Goal: Contribute content: Contribute content

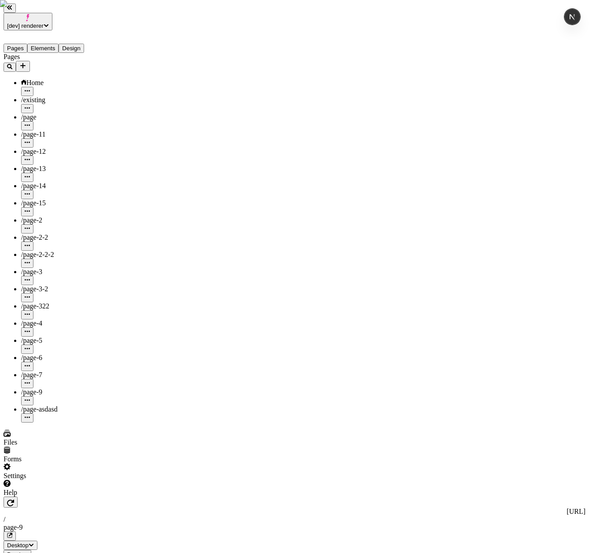
click at [80, 357] on div "Pages Home /existing /page /page-11 /page-12 /page-13 /page-14 /page-15 /page-2…" at bounding box center [57, 237] width 106 height 369
click at [54, 44] on button "Elements" at bounding box center [43, 48] width 32 height 9
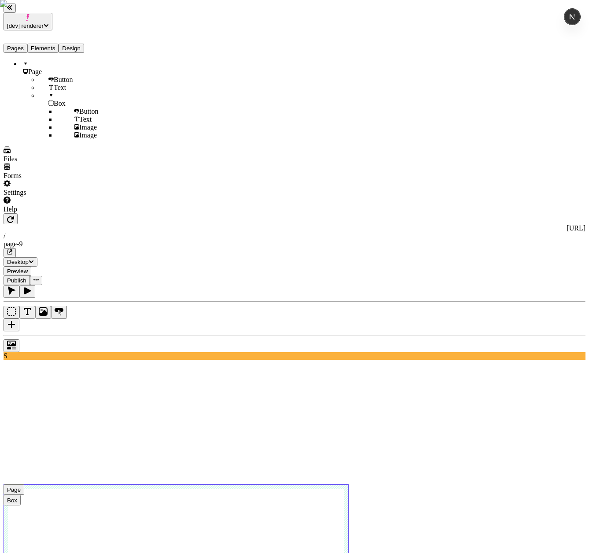
click at [54, 100] on span "Box" at bounding box center [60, 103] width 12 height 7
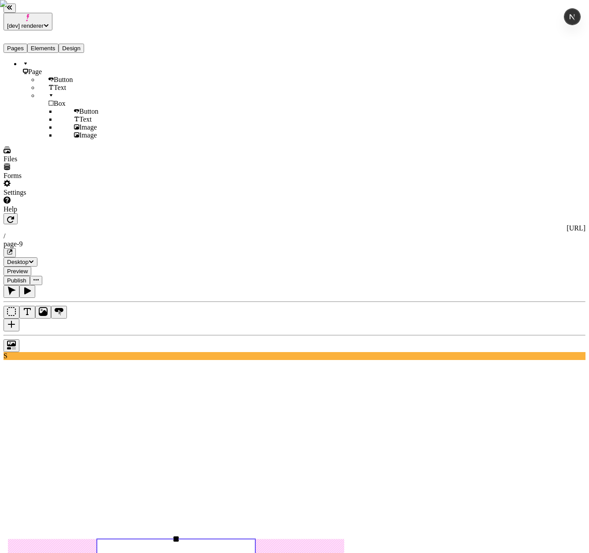
click at [63, 308] on icon "Button" at bounding box center [59, 310] width 9 height 4
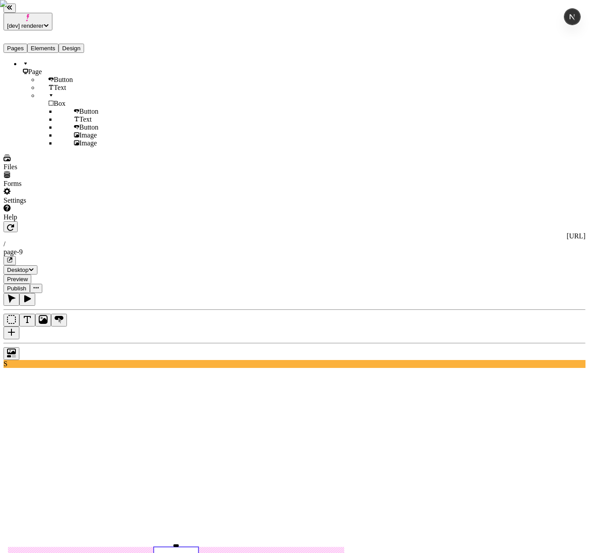
click at [26, 285] on span "Publish" at bounding box center [16, 288] width 19 height 7
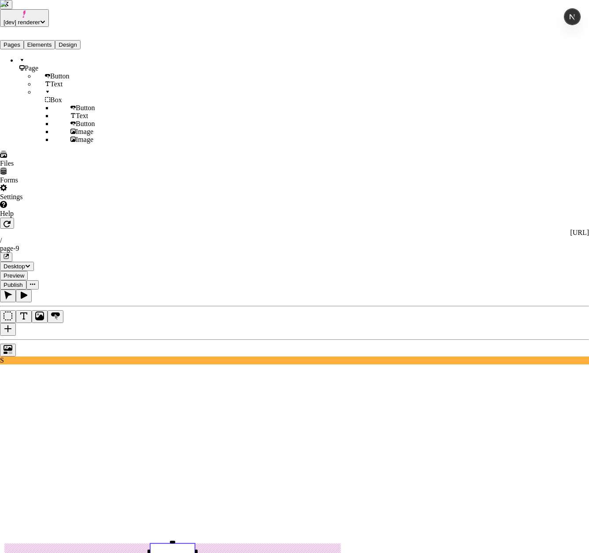
checkbox input "true"
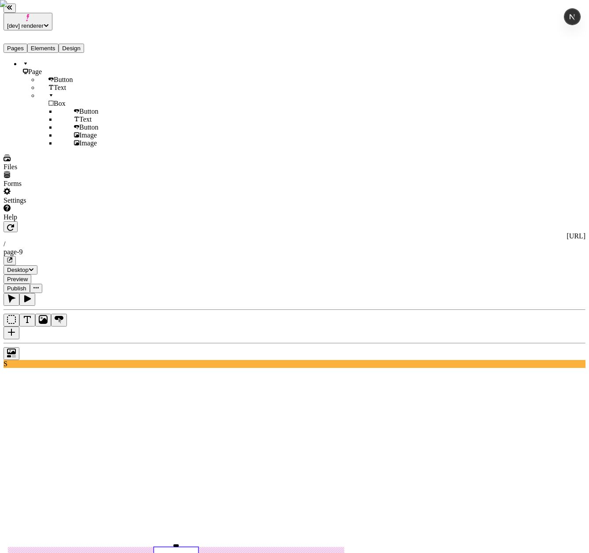
click at [19, 314] on button "Box" at bounding box center [12, 320] width 16 height 13
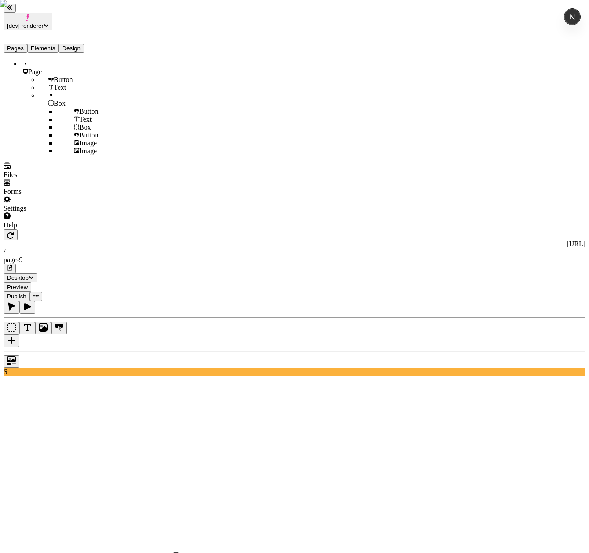
click at [16, 323] on icon "Box" at bounding box center [11, 327] width 9 height 9
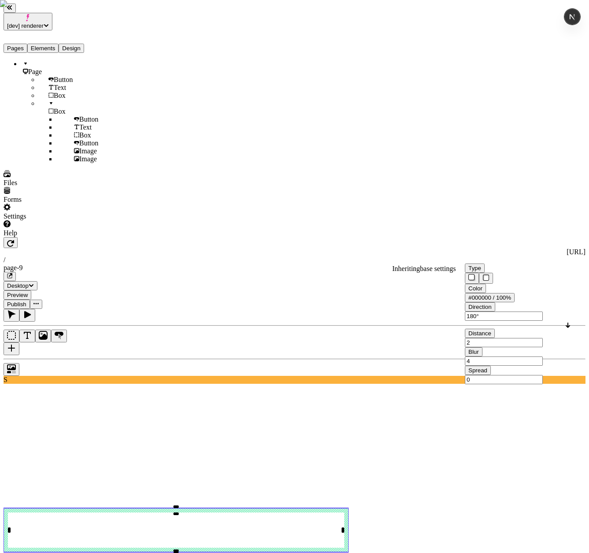
click at [490, 275] on icon "Inner Shadow" at bounding box center [486, 277] width 7 height 7
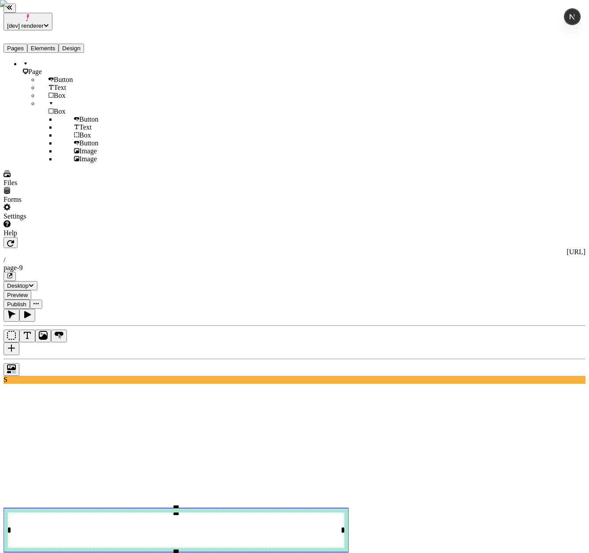
click at [26, 301] on span "Publish" at bounding box center [16, 304] width 19 height 7
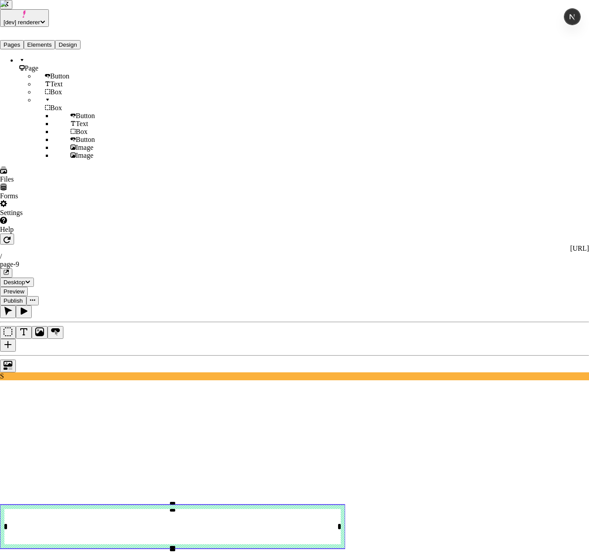
checkbox input "true"
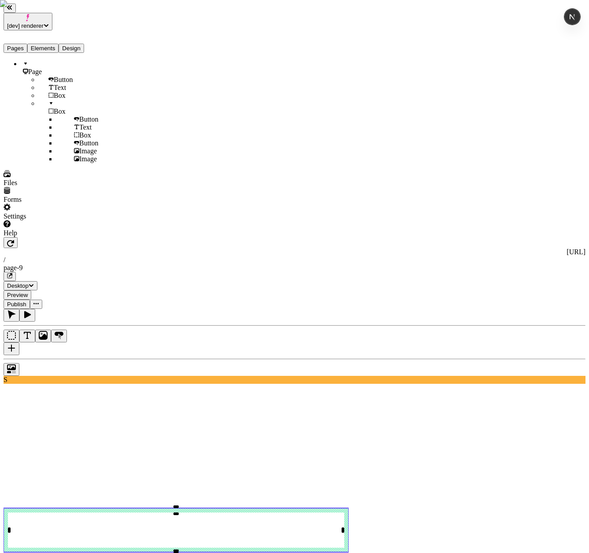
type input "0"
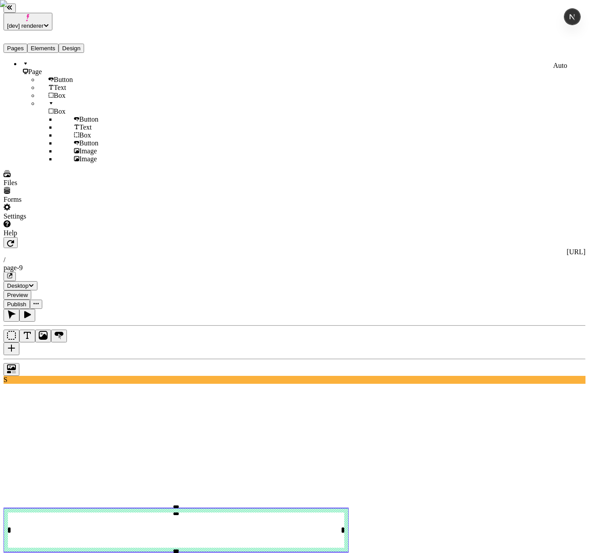
click at [556, 65] on div "Gradient" at bounding box center [559, 69] width 53 height 8
type input "awqweqwe"
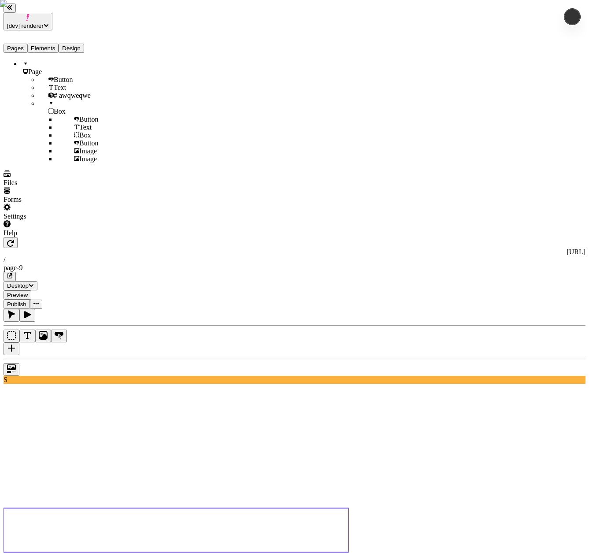
click at [26, 301] on span "Publish" at bounding box center [16, 304] width 19 height 7
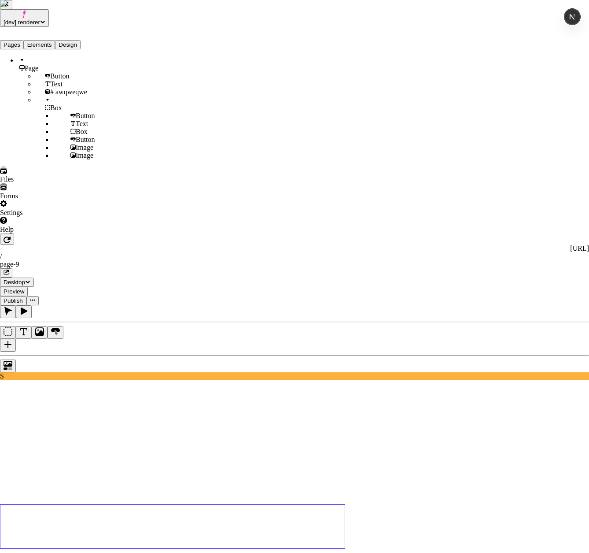
checkbox input "true"
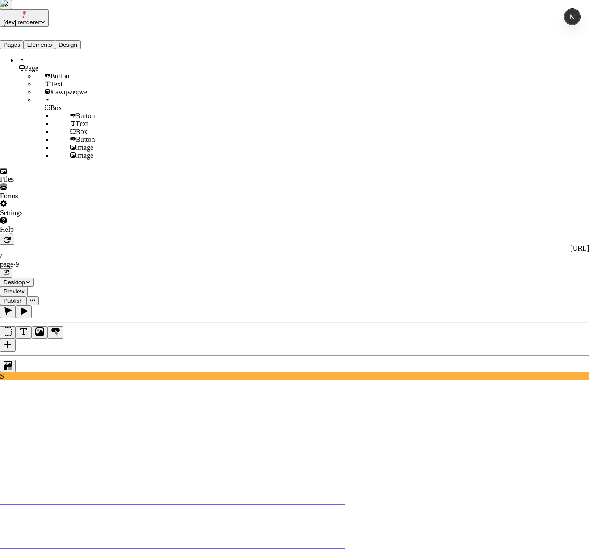
checkbox input "true"
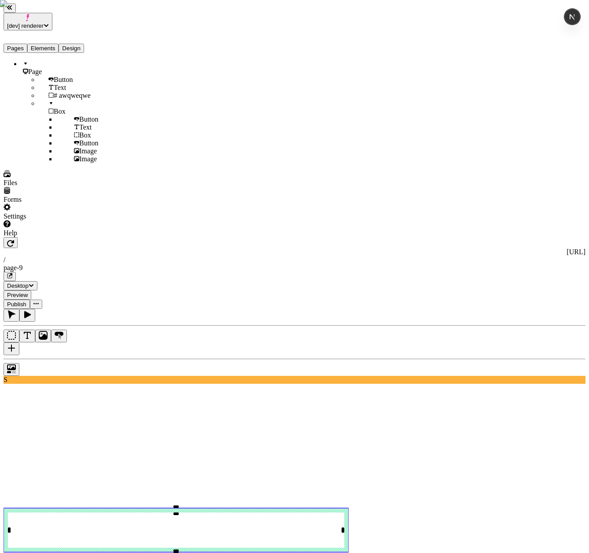
click at [19, 342] on button "button" at bounding box center [12, 348] width 16 height 13
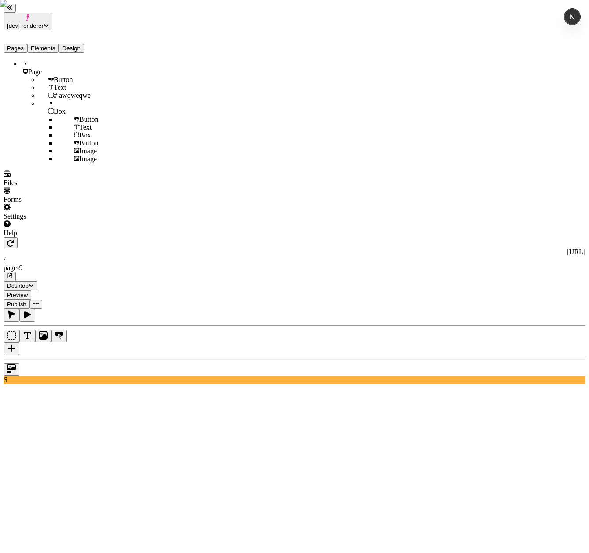
click at [81, 163] on div "Page Button Text # awqweqwe Box Button Text Box Button Image Image" at bounding box center [57, 111] width 106 height 103
click at [98, 163] on div "Page Button Text # awqweqwe Box Button Text Box Button Image Image" at bounding box center [57, 111] width 106 height 103
click at [51, 163] on div "Page Button Text # awqweqwe Box Button Text Box Button Image Image" at bounding box center [57, 111] width 106 height 103
